Goal: Check status: Check status

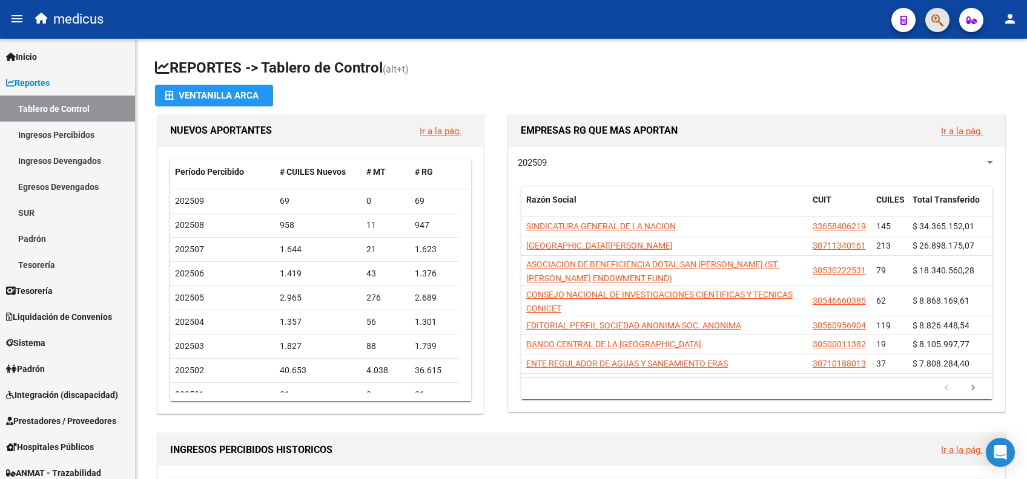
click at [944, 15] on button "button" at bounding box center [937, 20] width 24 height 24
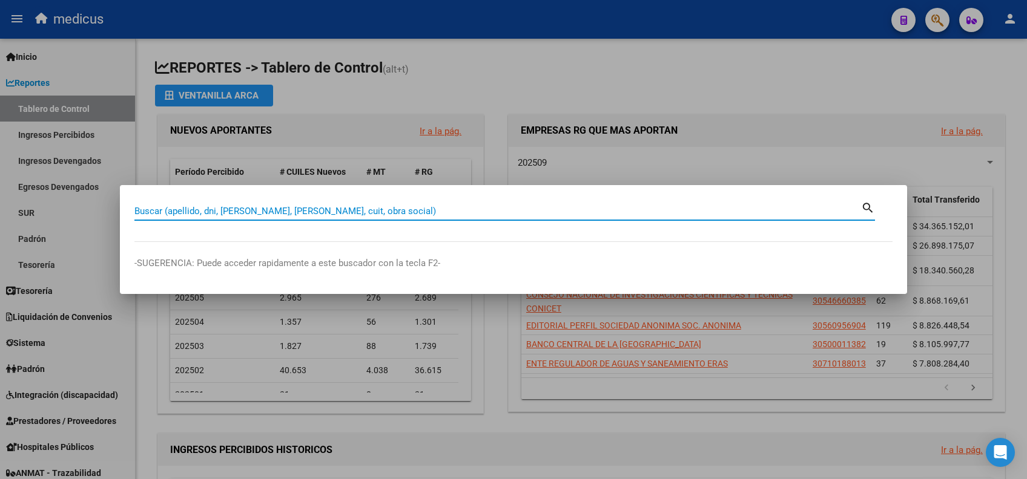
paste input "27309848980"
type input "27309848980"
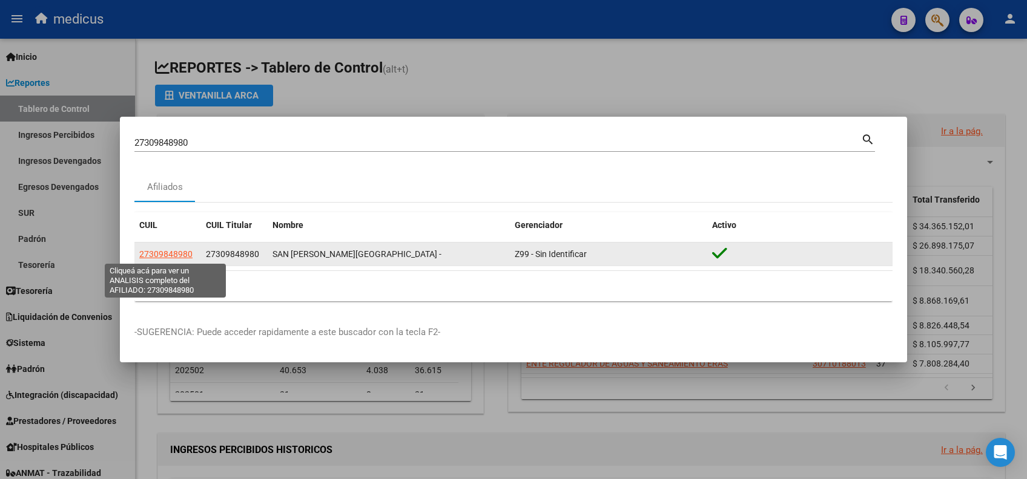
click at [161, 252] on span "27309848980" at bounding box center [165, 254] width 53 height 10
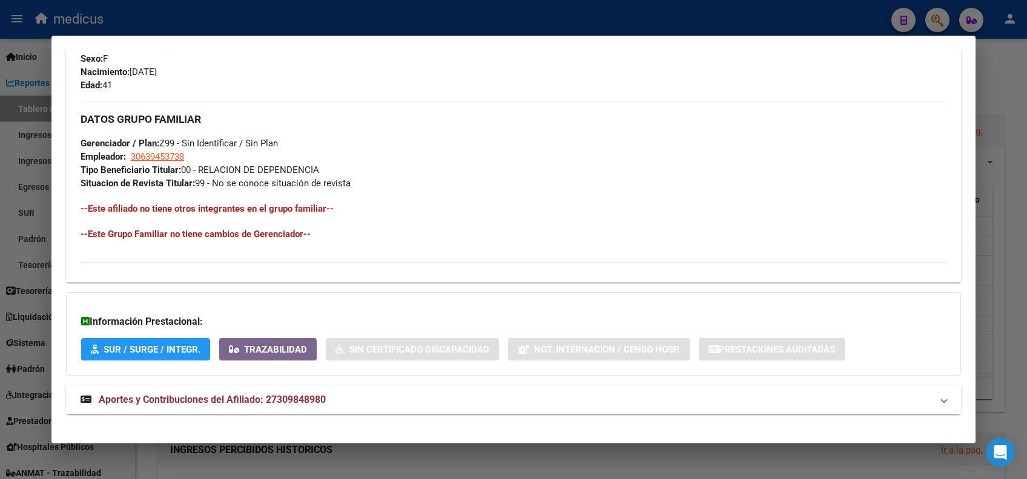
scroll to position [541, 0]
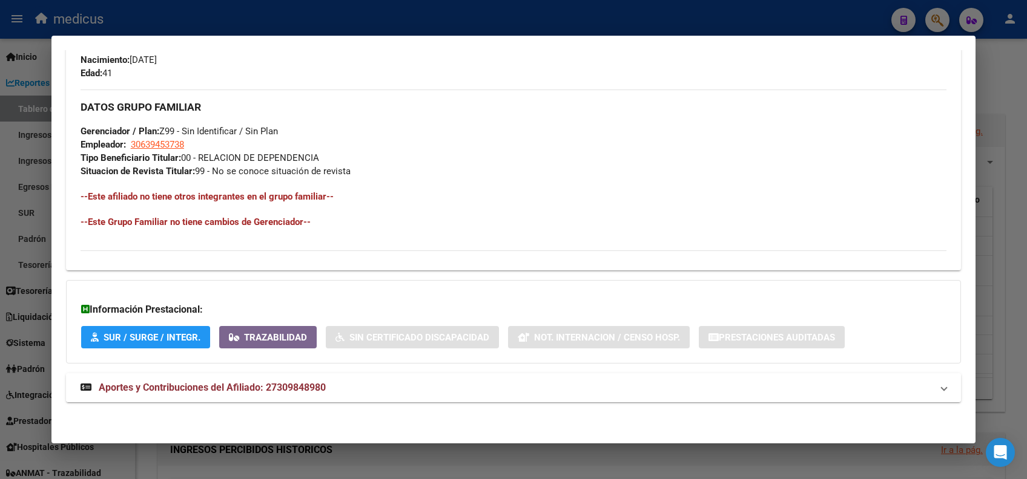
click at [202, 384] on span "Aportes y Contribuciones del Afiliado: 27309848980" at bounding box center [212, 388] width 227 height 12
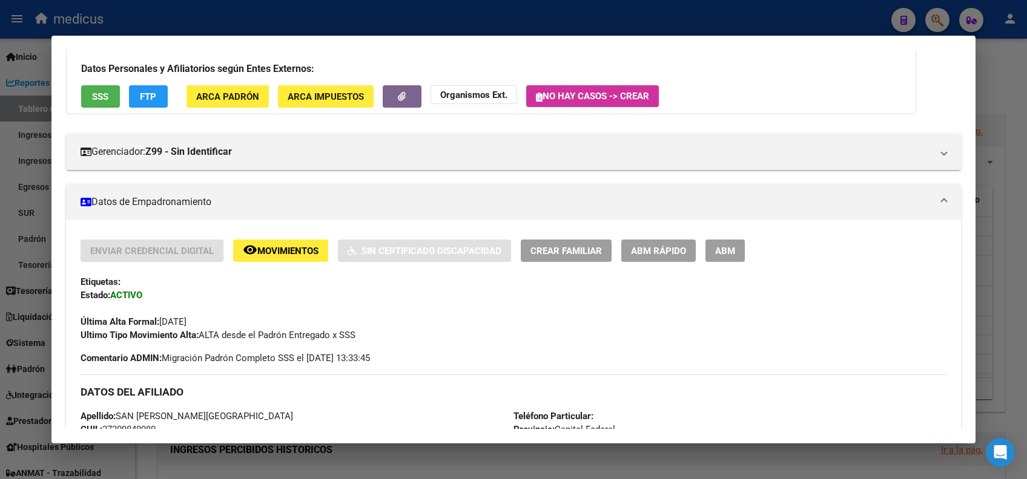
scroll to position [37, 0]
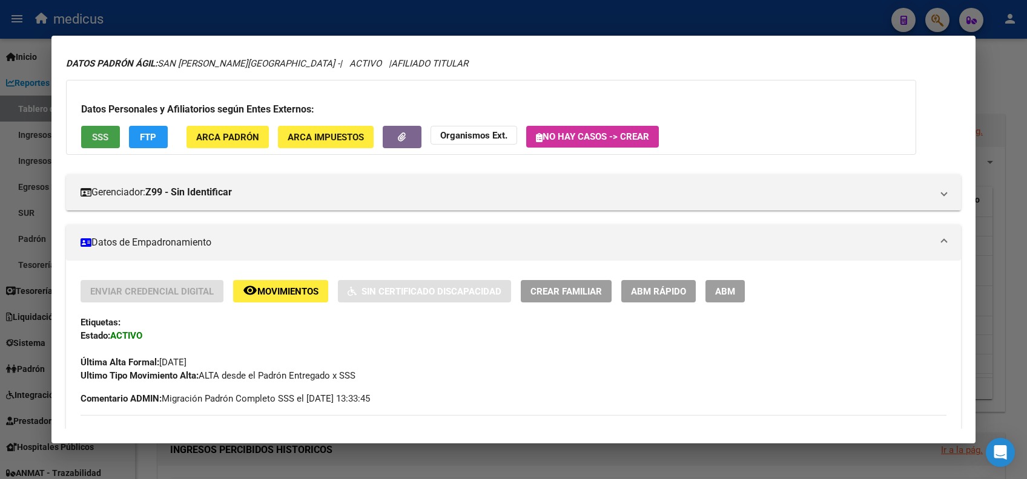
click at [102, 143] on button "SSS" at bounding box center [100, 137] width 39 height 22
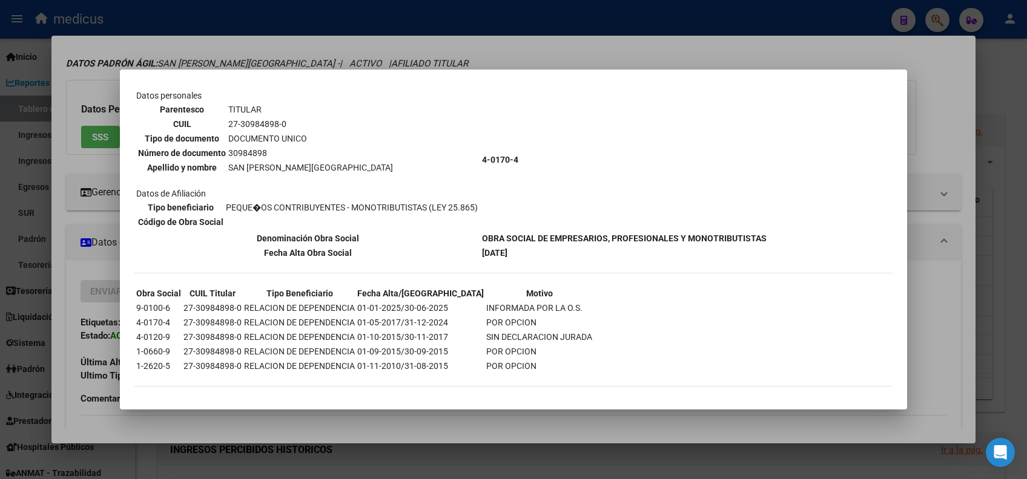
scroll to position [0, 0]
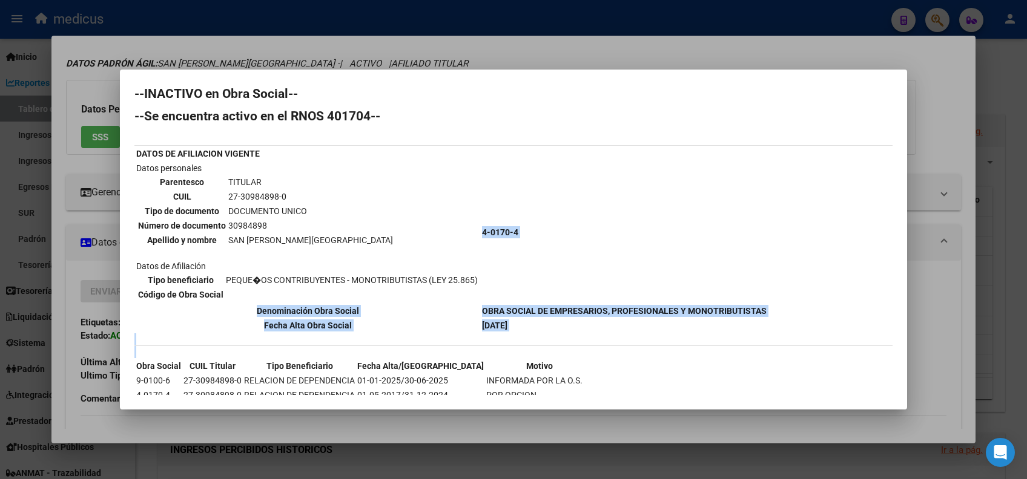
drag, startPoint x: 558, startPoint y: 393, endPoint x: 234, endPoint y: 291, distance: 340.4
click at [234, 291] on div "--INACTIVO en Obra Social-- --Se encuentra activo en el RNOS 401704-- DATOS DE …" at bounding box center [513, 280] width 758 height 384
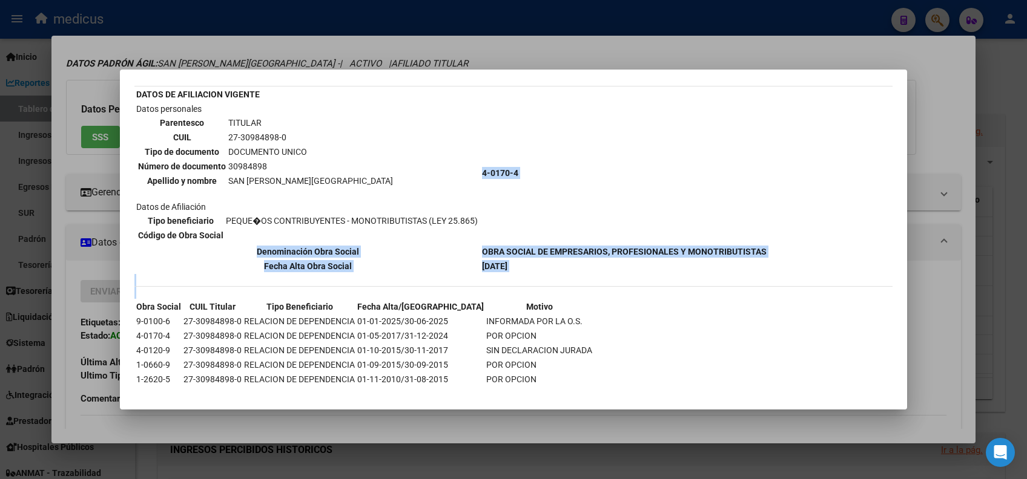
scroll to position [79, 0]
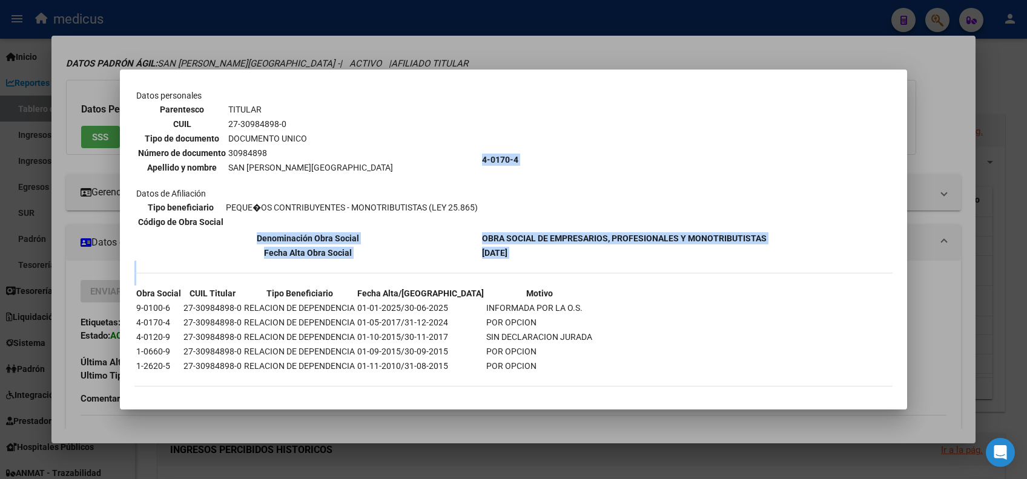
click at [486, 324] on td "POR OPCION" at bounding box center [539, 322] width 107 height 13
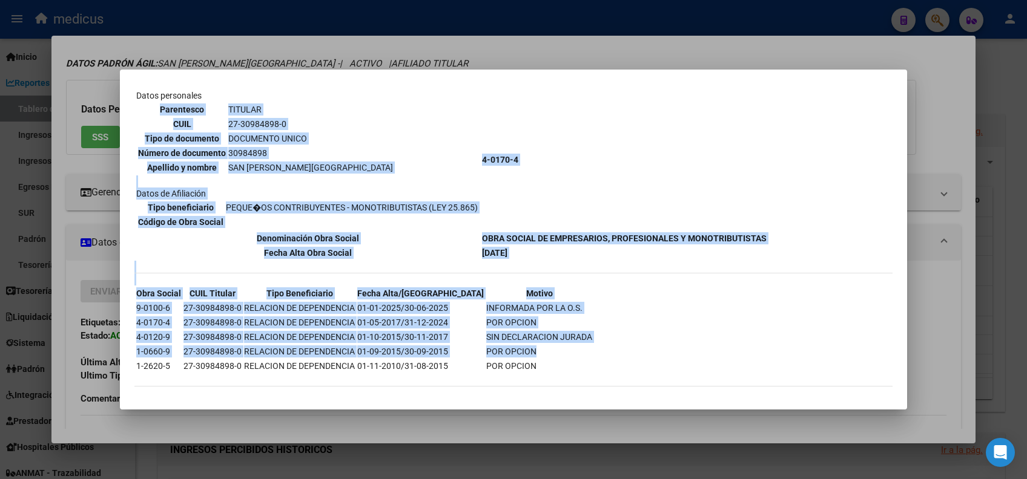
scroll to position [0, 0]
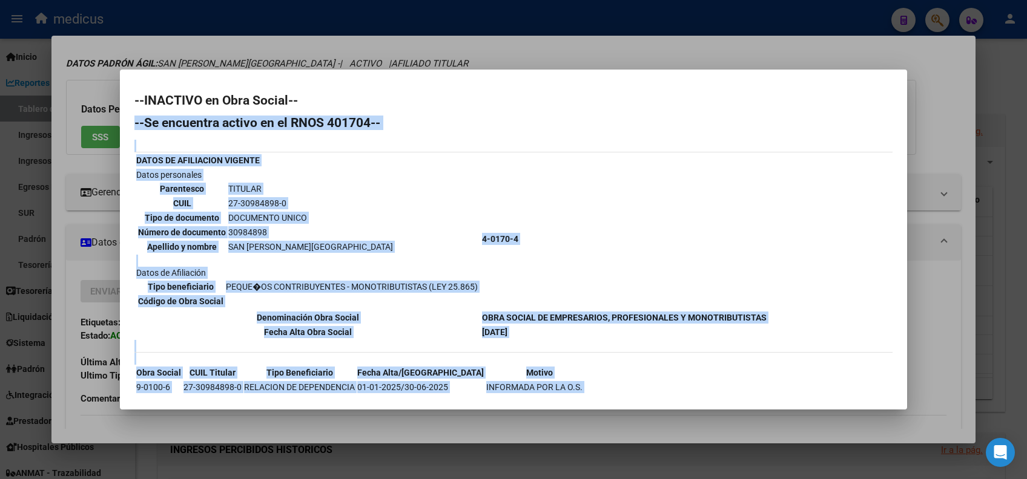
drag, startPoint x: 498, startPoint y: 360, endPoint x: 126, endPoint y: 123, distance: 441.0
click at [126, 123] on mat-dialog-content "--INACTIVO en Obra Social-- --Se encuentra activo en el RNOS 401704-- DATOS DE …" at bounding box center [513, 240] width 787 height 312
